Goal: Task Accomplishment & Management: Manage account settings

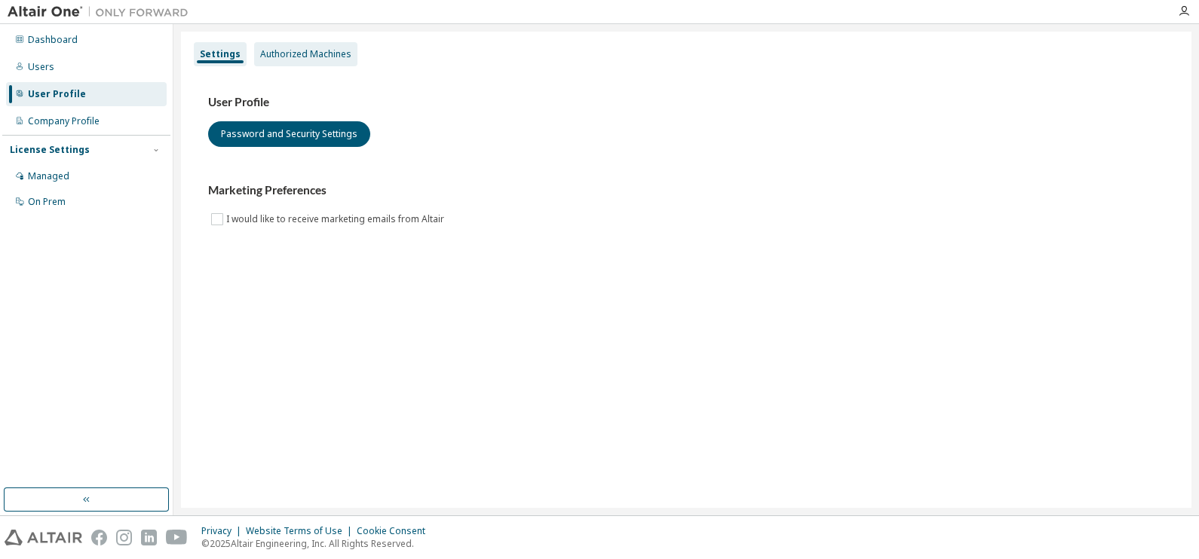
click at [311, 58] on div "Authorized Machines" at bounding box center [305, 54] width 91 height 12
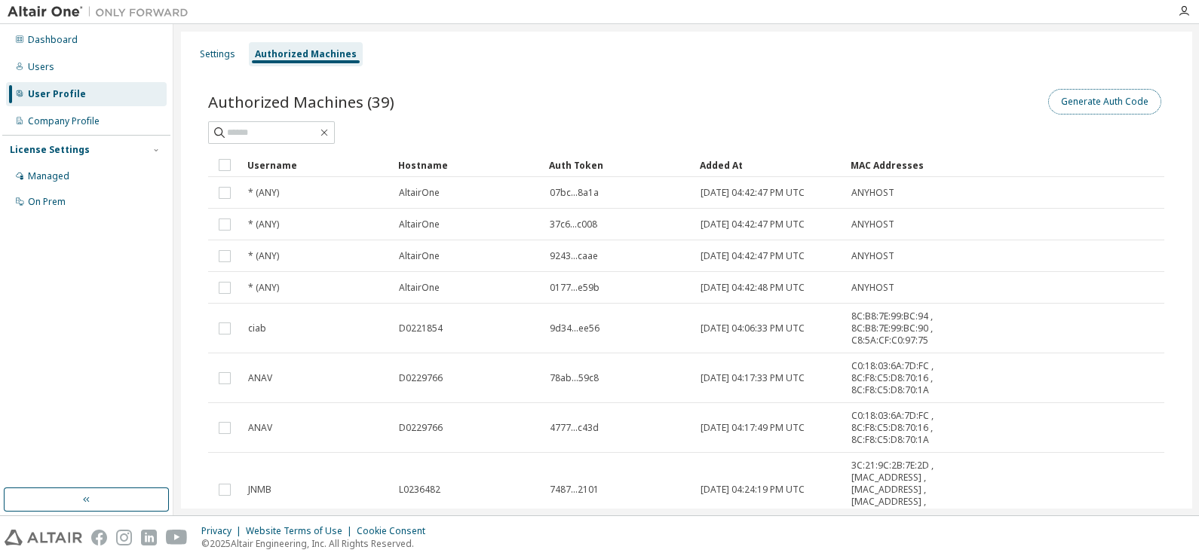
click at [1101, 103] on button "Generate Auth Code" at bounding box center [1104, 102] width 113 height 26
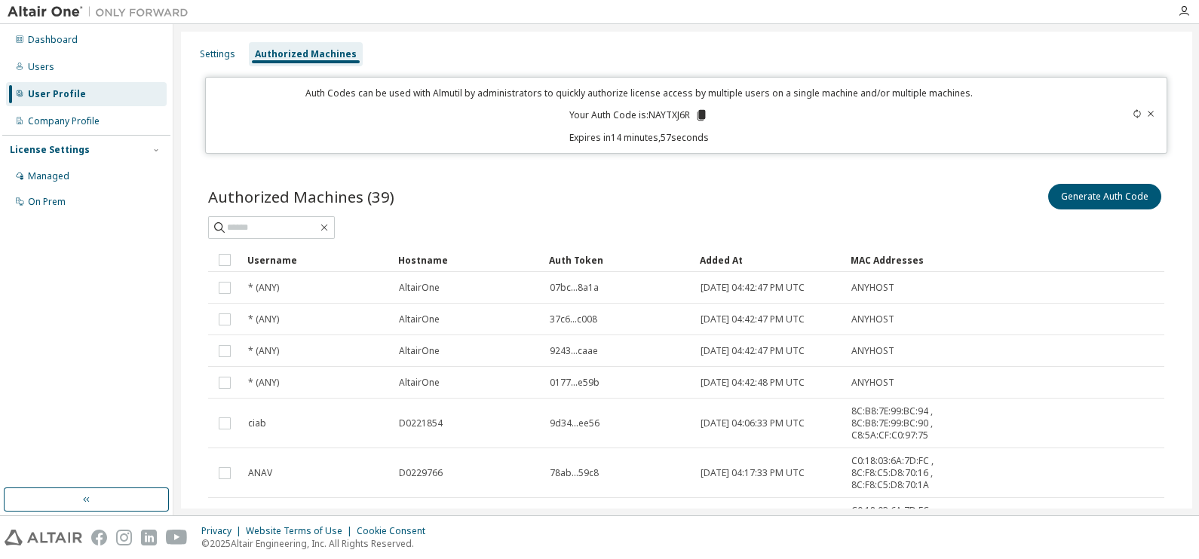
click at [701, 116] on icon at bounding box center [701, 115] width 8 height 11
